Goal: Obtain resource: Obtain resource

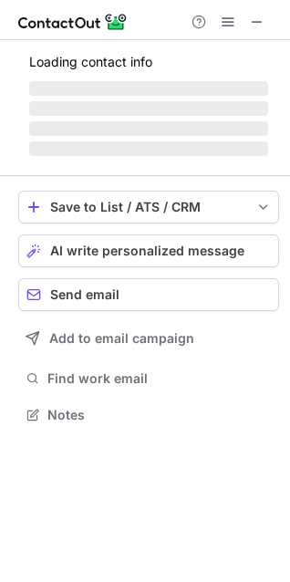
scroll to position [413, 290]
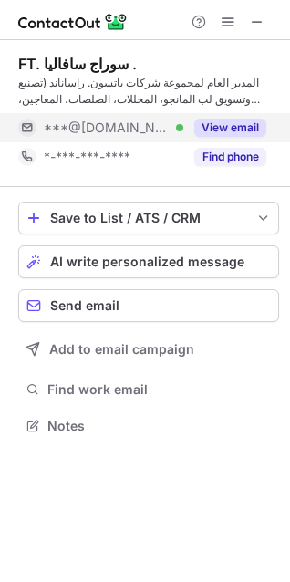
click at [222, 129] on button "View email" at bounding box center [230, 128] width 72 height 18
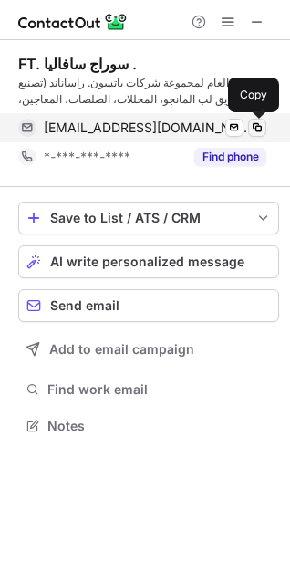
click at [252, 130] on span at bounding box center [257, 127] width 15 height 15
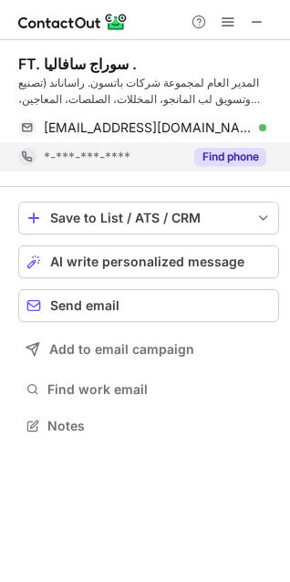
click at [249, 159] on button "Find phone" at bounding box center [230, 157] width 72 height 18
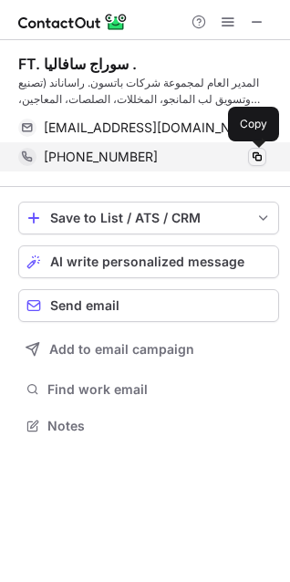
click at [255, 158] on span at bounding box center [257, 156] width 15 height 15
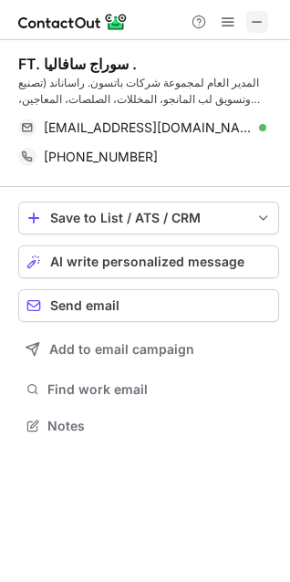
click at [260, 27] on span at bounding box center [257, 22] width 15 height 15
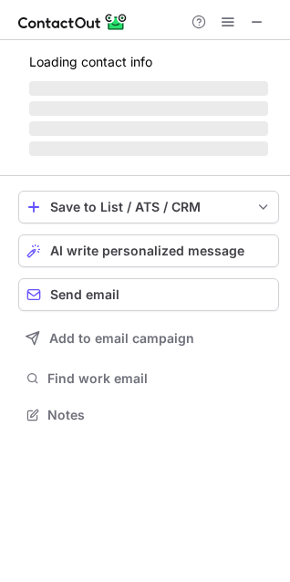
scroll to position [397, 290]
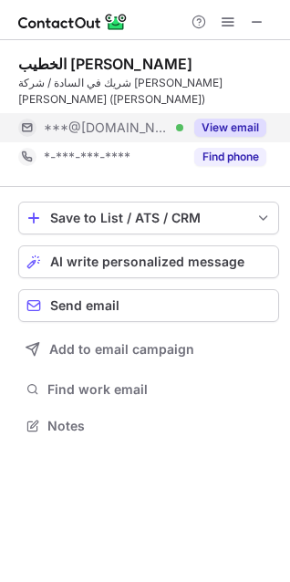
click at [244, 119] on button "View email" at bounding box center [230, 128] width 72 height 18
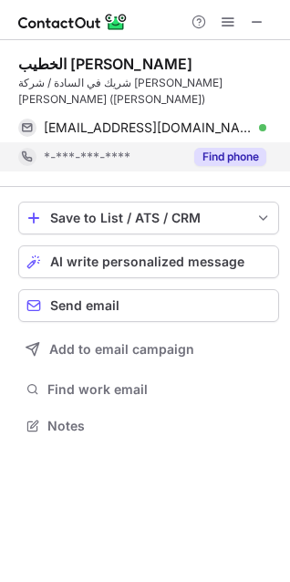
click at [242, 148] on button "Find phone" at bounding box center [230, 157] width 72 height 18
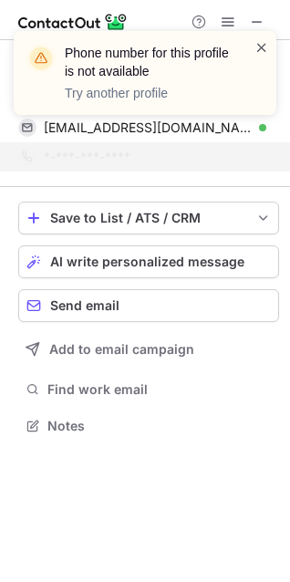
click at [264, 46] on span at bounding box center [261, 47] width 15 height 18
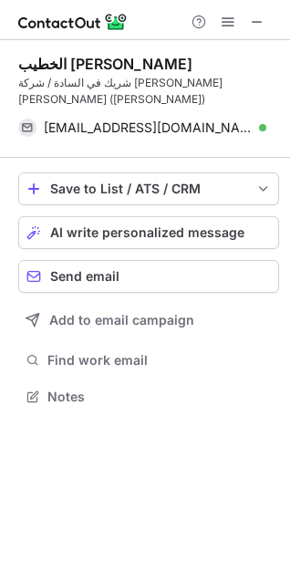
scroll to position [367, 290]
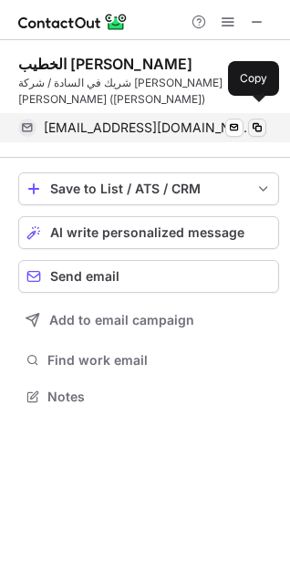
click at [256, 120] on span at bounding box center [257, 127] width 15 height 15
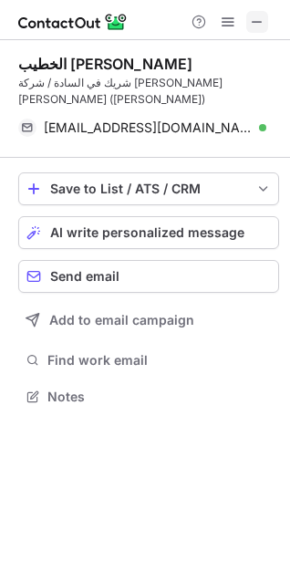
click at [261, 15] on span at bounding box center [257, 22] width 15 height 15
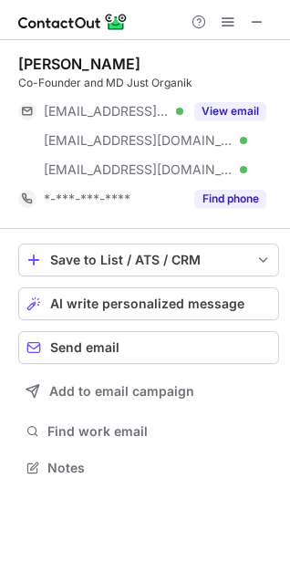
scroll to position [455, 290]
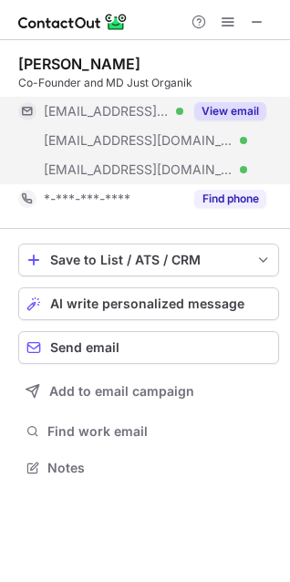
click at [232, 113] on button "View email" at bounding box center [230, 111] width 72 height 18
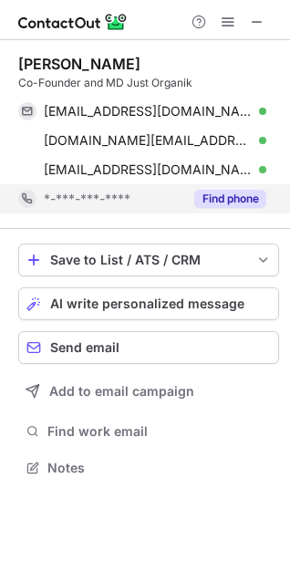
click at [242, 198] on button "Find phone" at bounding box center [230, 199] width 72 height 18
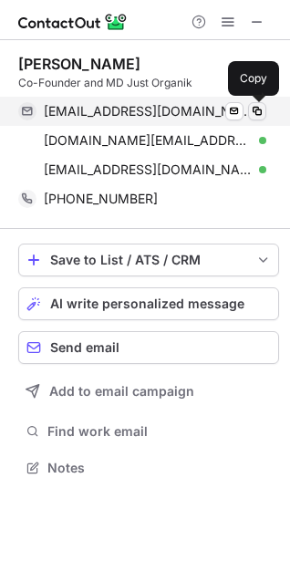
click at [261, 112] on span at bounding box center [257, 111] width 15 height 15
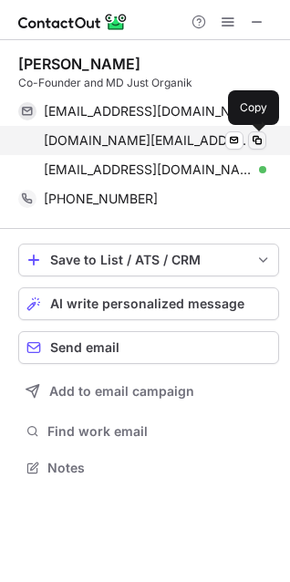
click at [264, 134] on button at bounding box center [257, 140] width 18 height 18
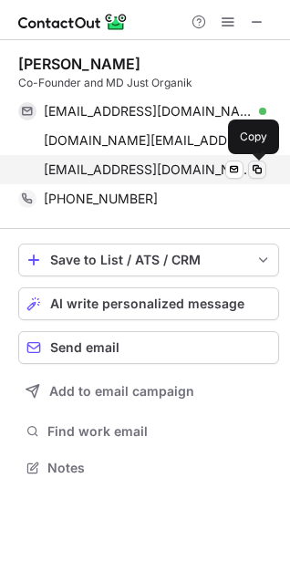
click at [262, 174] on span at bounding box center [257, 169] width 15 height 15
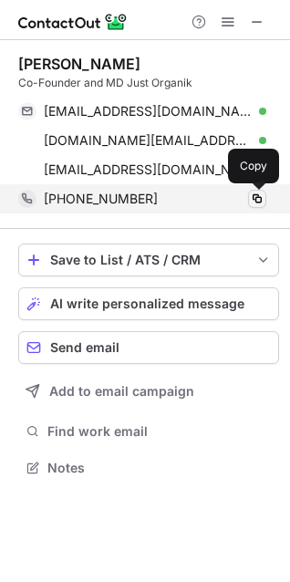
click at [261, 200] on span at bounding box center [257, 198] width 15 height 15
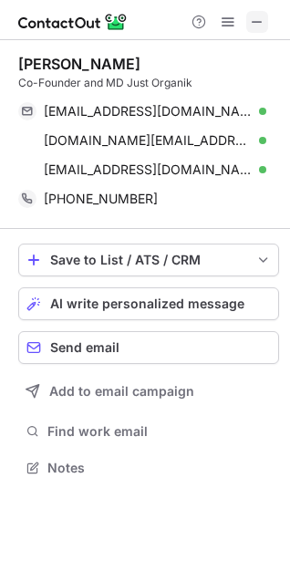
click at [258, 24] on span at bounding box center [257, 22] width 15 height 15
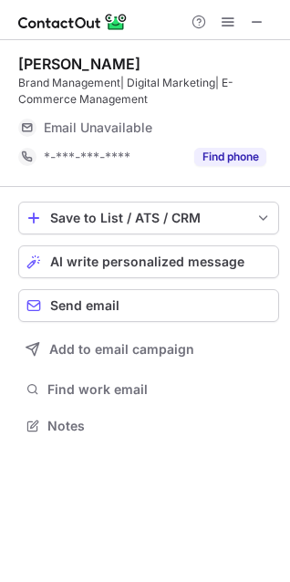
scroll to position [413, 290]
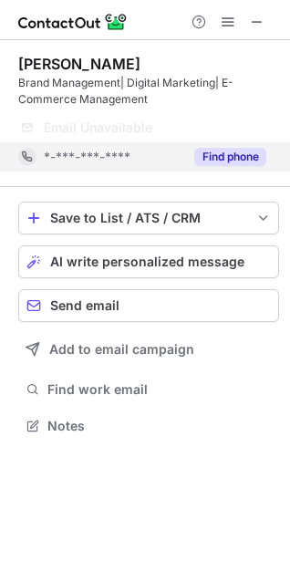
click at [250, 156] on button "Find phone" at bounding box center [230, 157] width 72 height 18
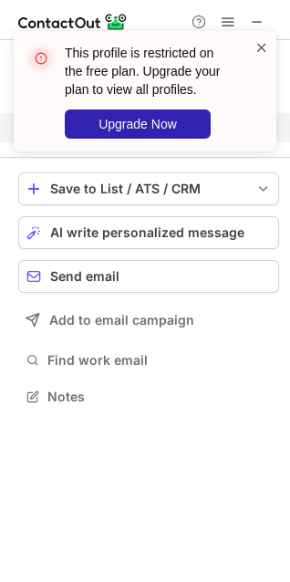
click at [263, 39] on span at bounding box center [261, 47] width 15 height 18
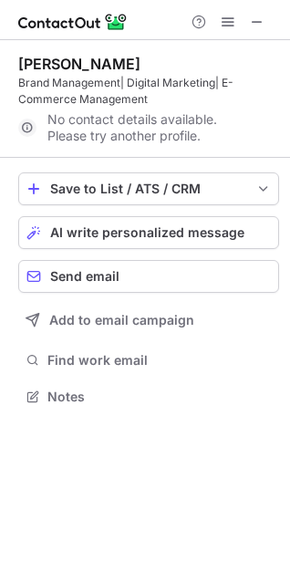
click at [255, 19] on div "This profile is restricted on the free plan. Upgrade your plan to view all prof…" at bounding box center [145, 98] width 292 height 171
click at [261, 15] on span at bounding box center [257, 22] width 15 height 15
